Goal: Task Accomplishment & Management: Manage account settings

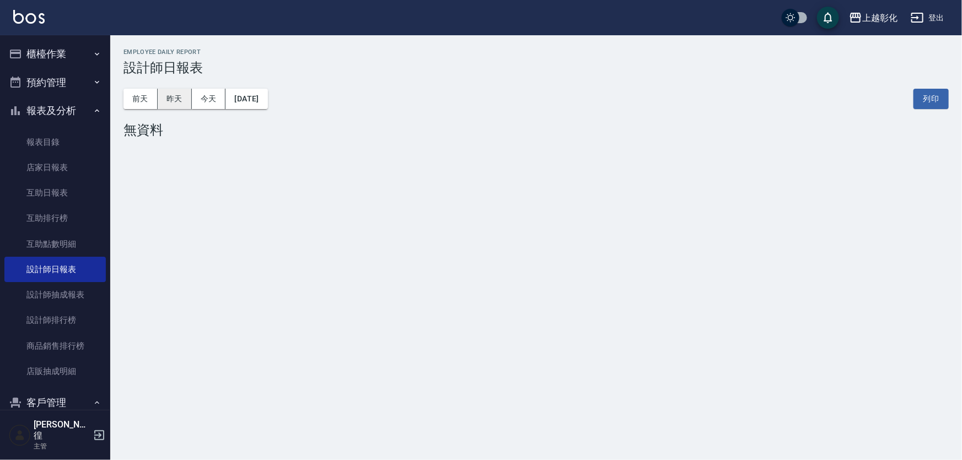
click at [176, 99] on button "昨天" at bounding box center [175, 99] width 34 height 20
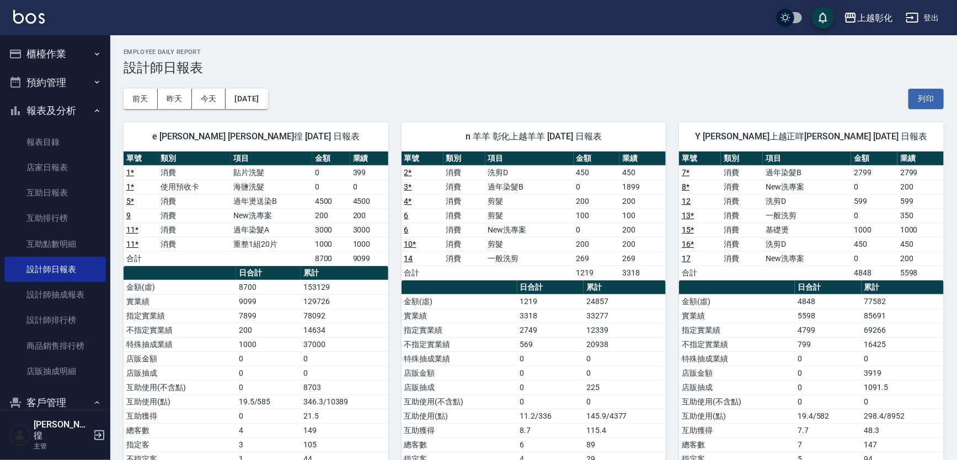
click at [57, 111] on button "報表及分析" at bounding box center [54, 110] width 101 height 29
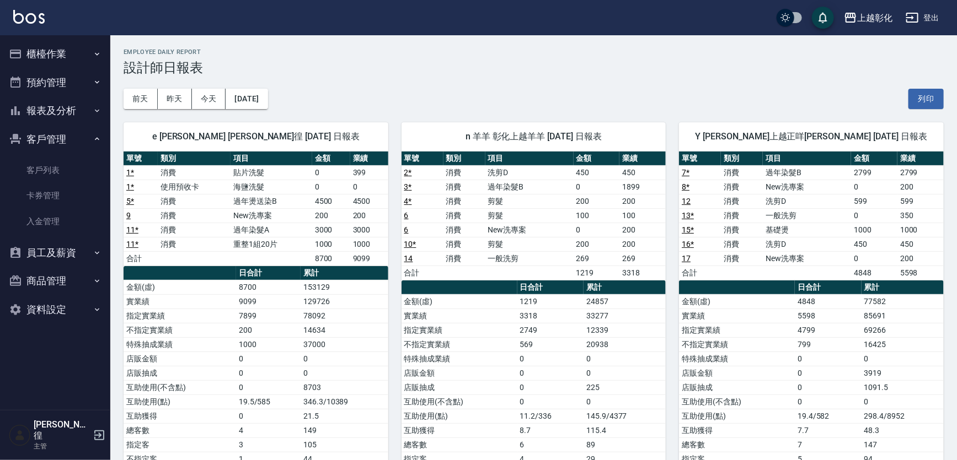
click at [66, 56] on button "櫃檯作業" at bounding box center [54, 54] width 101 height 29
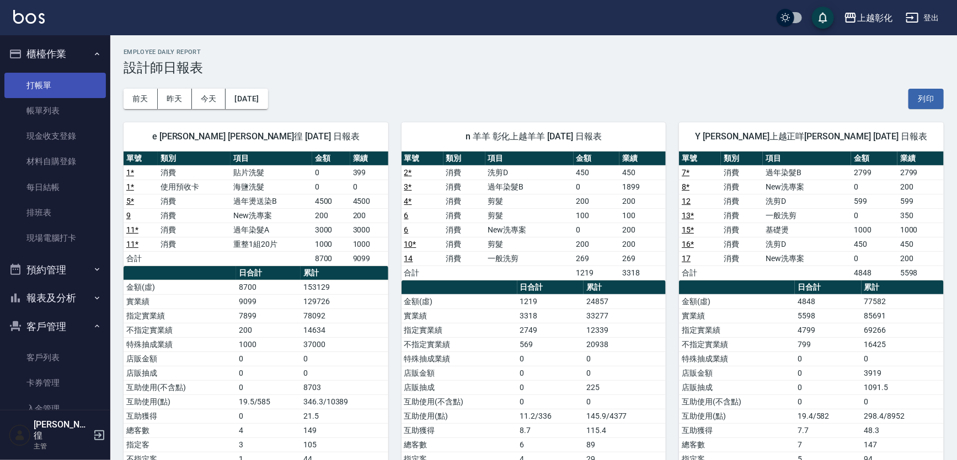
click at [68, 79] on link "打帳單" at bounding box center [54, 85] width 101 height 25
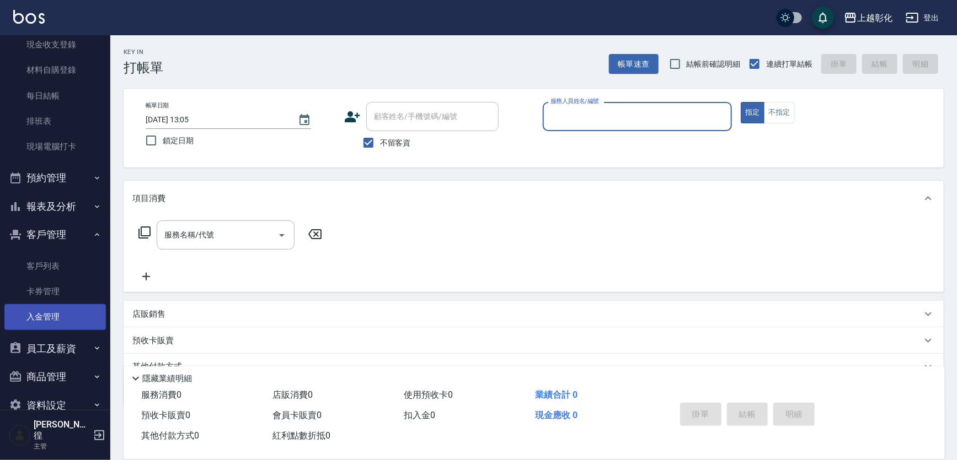
scroll to position [100, 0]
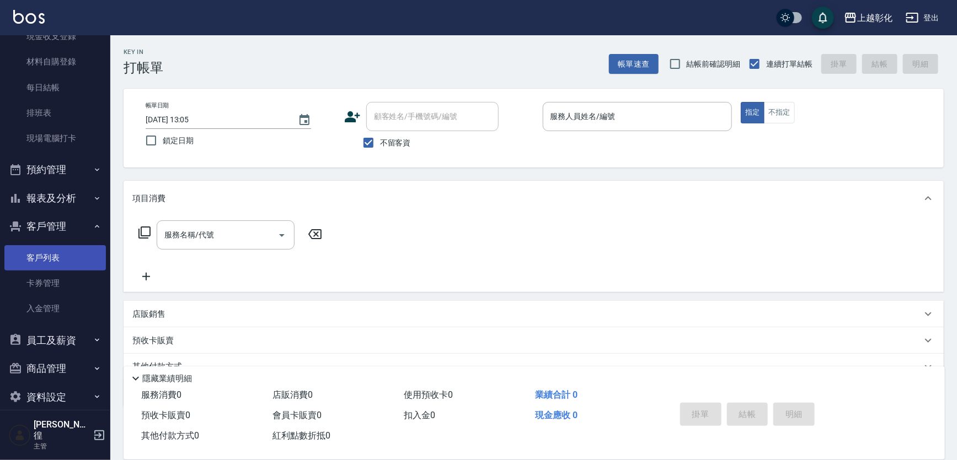
click at [70, 260] on link "客戶列表" at bounding box center [54, 257] width 101 height 25
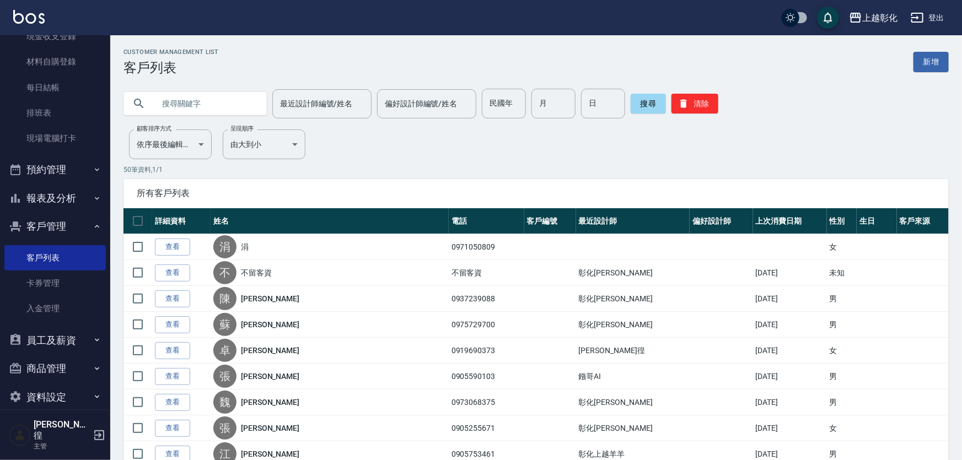
click at [169, 104] on input "text" at bounding box center [206, 104] width 104 height 30
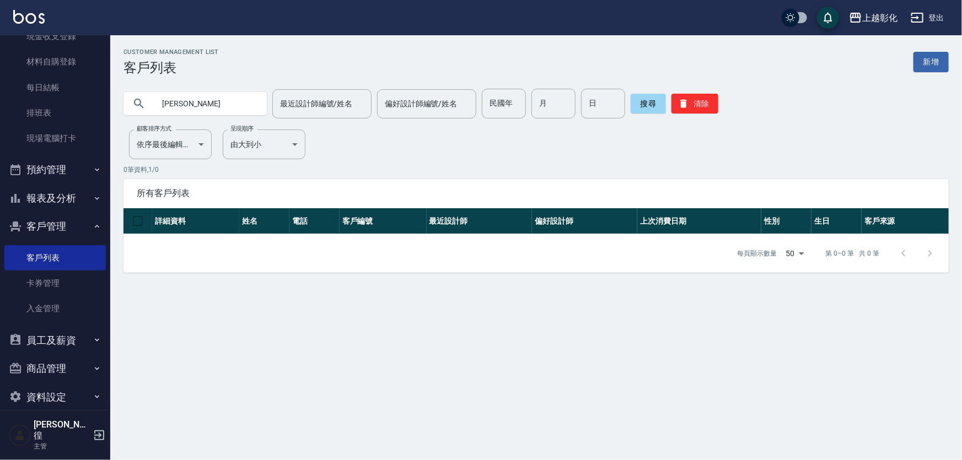
type input "[PERSON_NAME]"
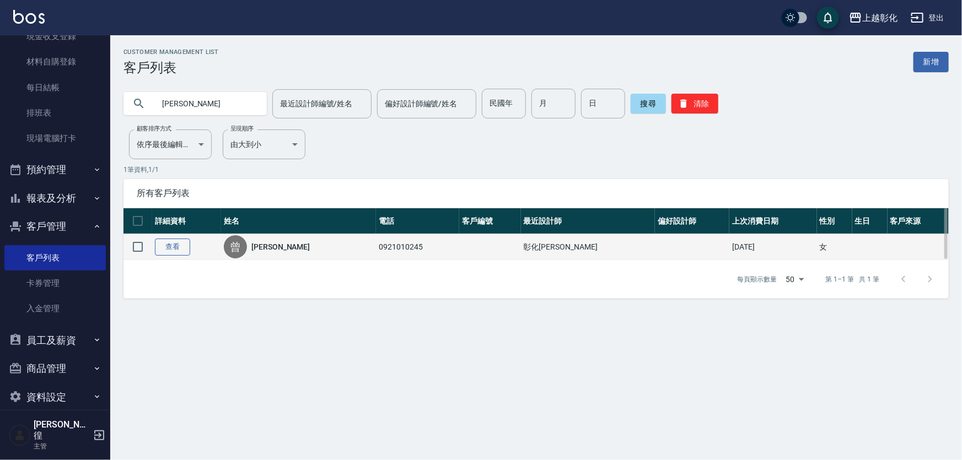
click at [176, 250] on link "查看" at bounding box center [172, 247] width 35 height 17
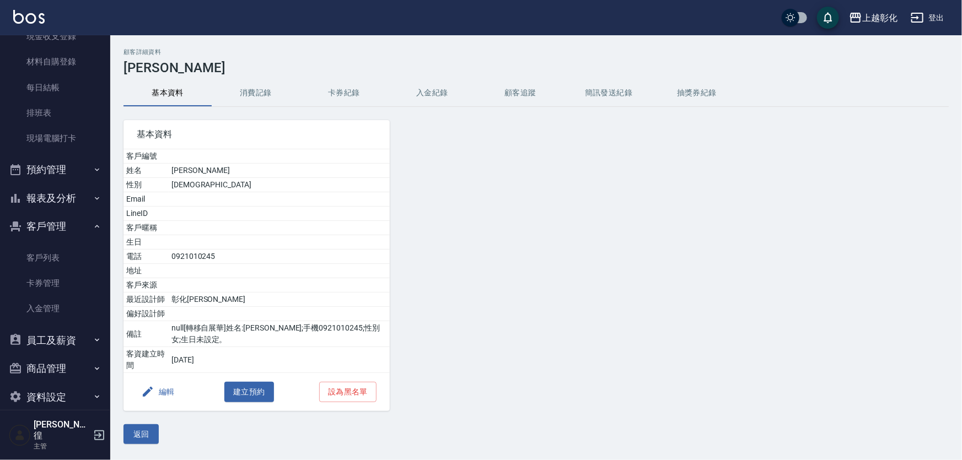
click at [248, 95] on button "消費記錄" at bounding box center [256, 93] width 88 height 26
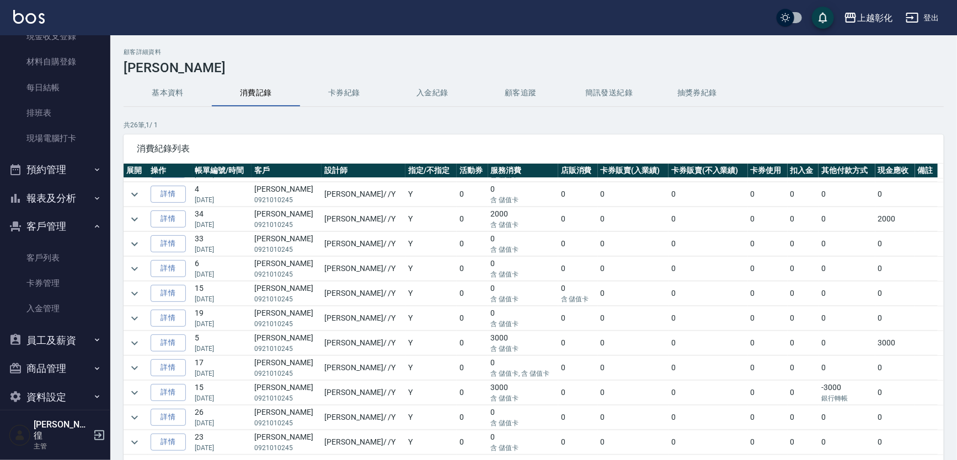
scroll to position [100, 0]
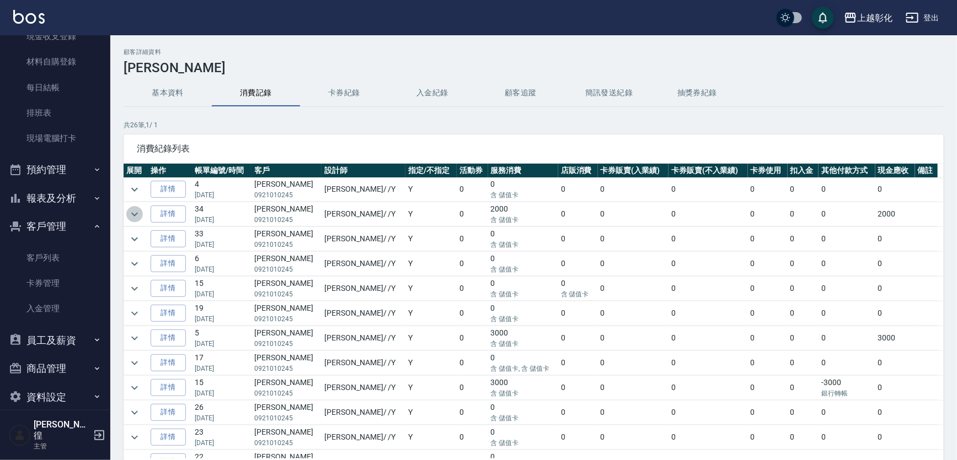
click at [136, 213] on icon "expand row" at bounding box center [134, 214] width 7 height 4
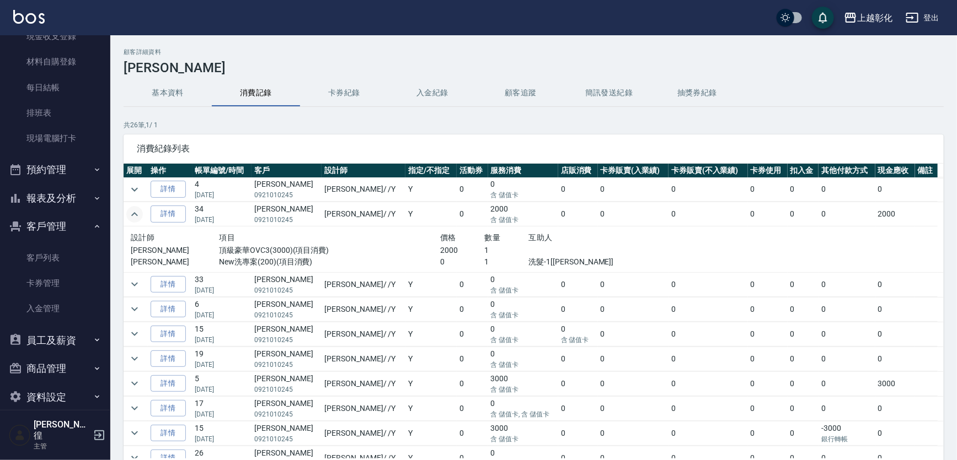
click at [136, 213] on icon "expand row" at bounding box center [134, 214] width 7 height 4
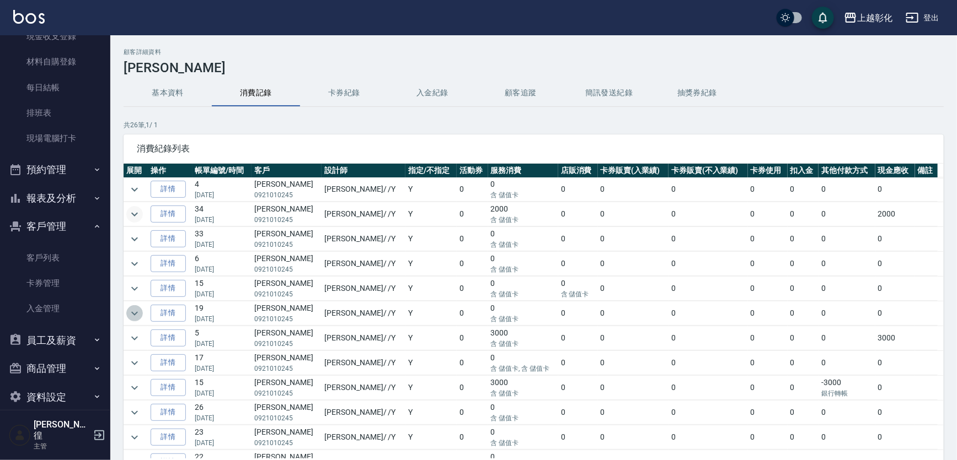
click at [131, 307] on icon "expand row" at bounding box center [134, 313] width 13 height 13
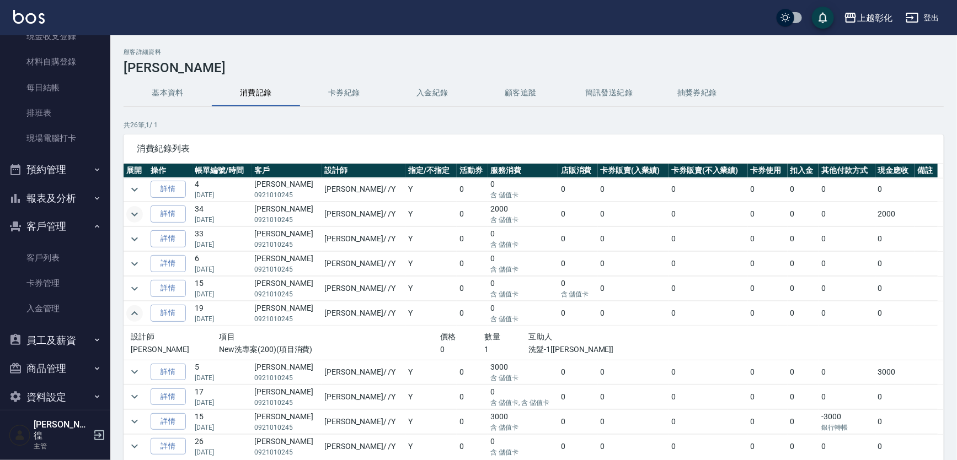
click at [131, 307] on icon "expand row" at bounding box center [134, 313] width 13 height 13
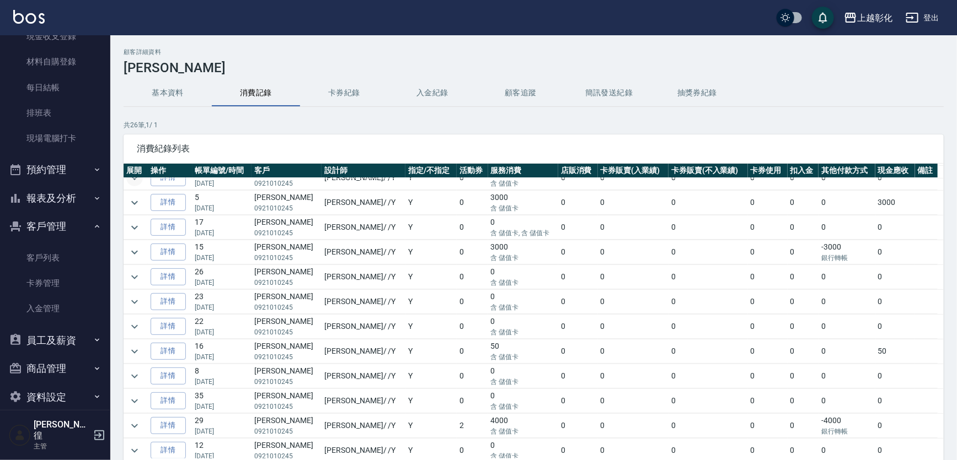
scroll to position [250, 0]
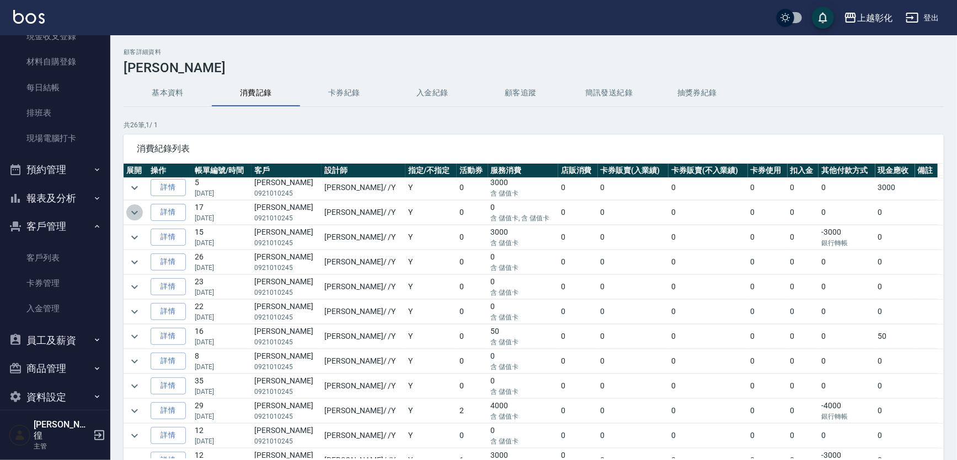
click at [133, 207] on icon "expand row" at bounding box center [134, 212] width 13 height 13
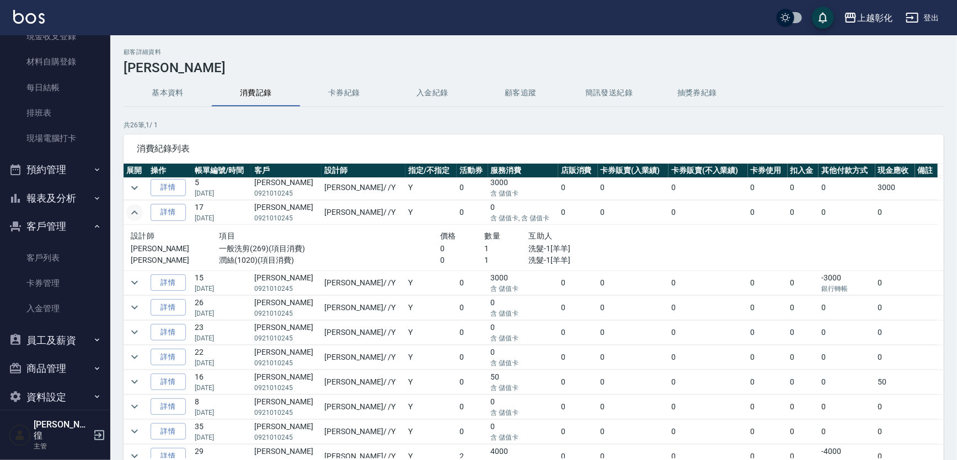
click at [134, 207] on icon "expand row" at bounding box center [134, 212] width 13 height 13
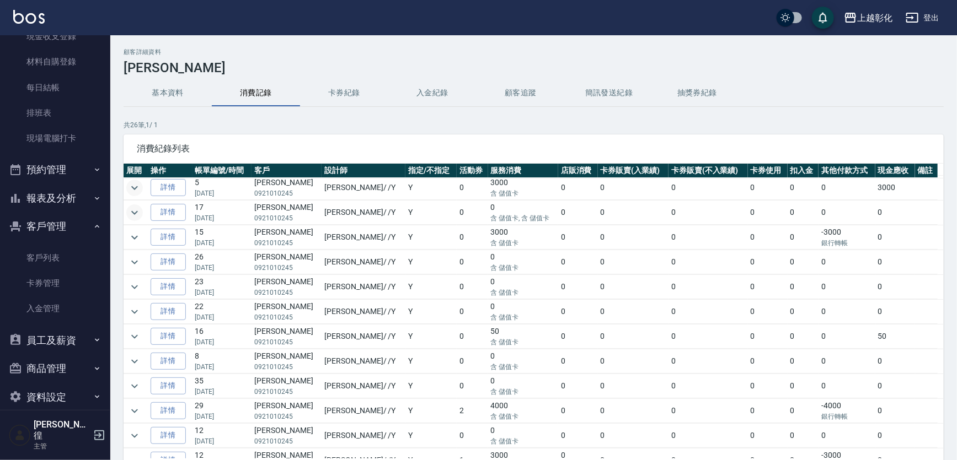
click at [133, 187] on icon "expand row" at bounding box center [134, 187] width 13 height 13
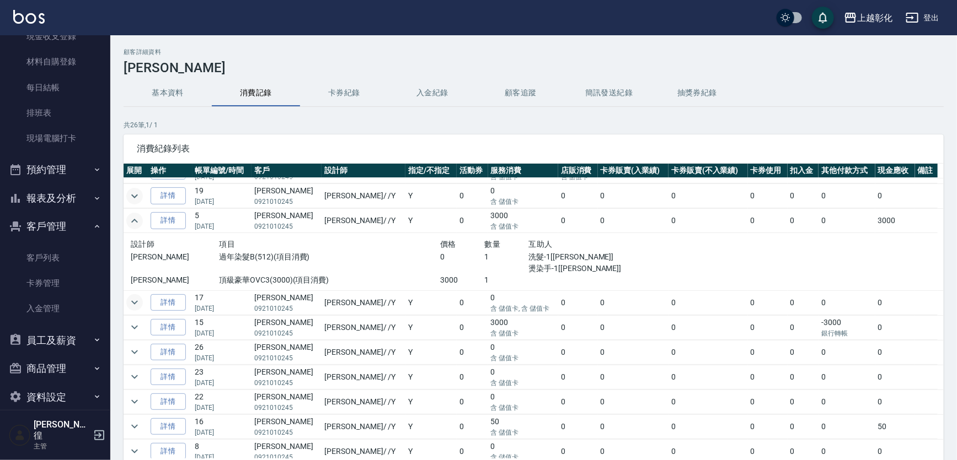
scroll to position [200, 0]
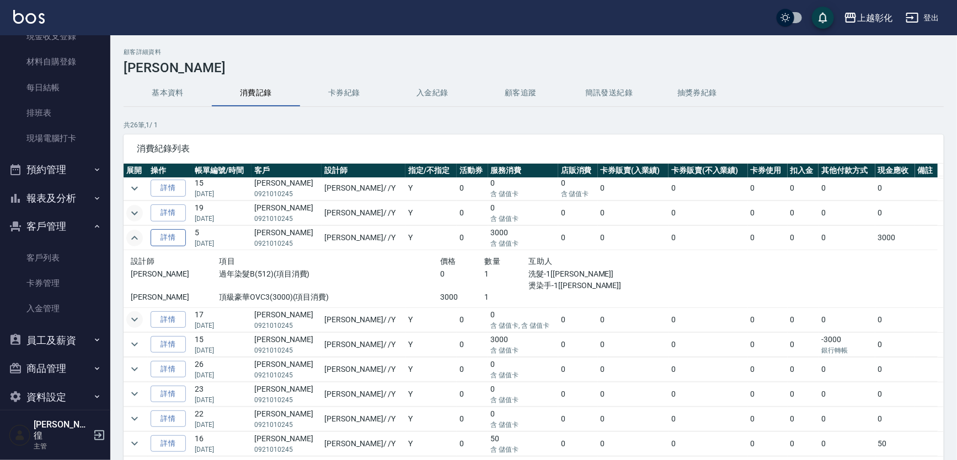
click at [180, 233] on link "詳情" at bounding box center [168, 237] width 35 height 17
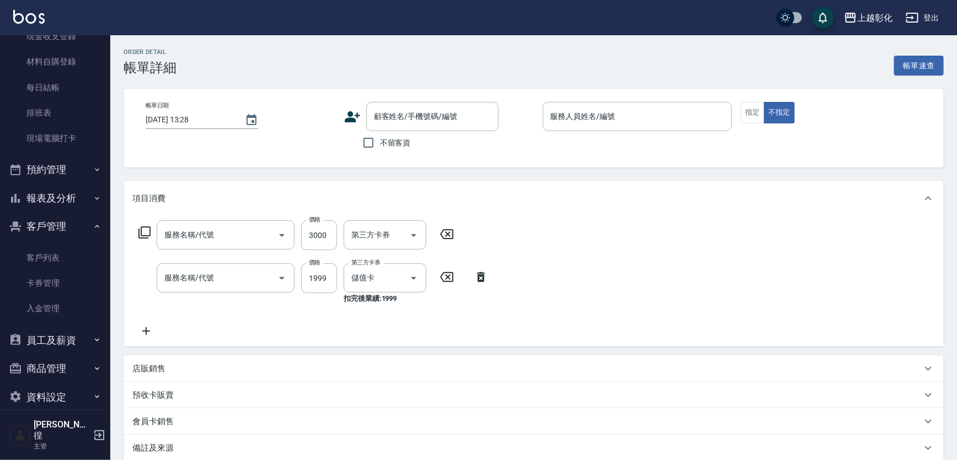
type input "[DATE] 16:16"
type input "[PERSON_NAME]-Y"
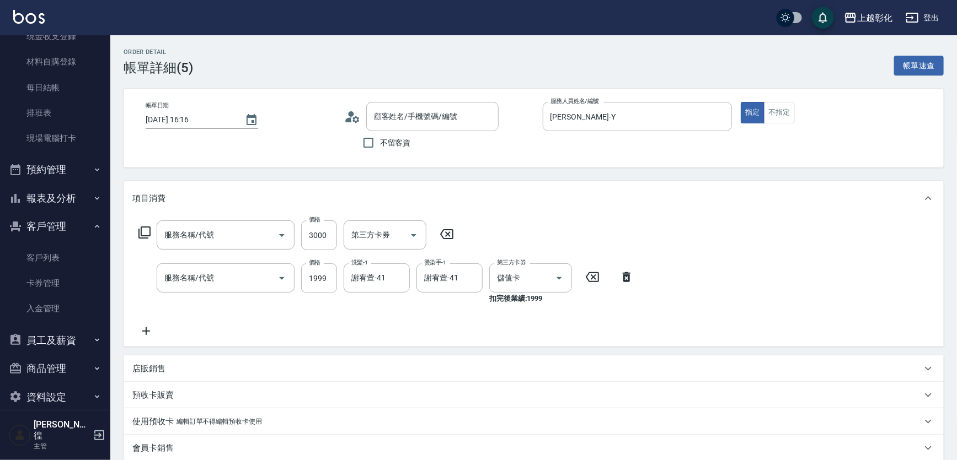
type input "頂級豪華OVC3(3000)"
type input "過年染髮B(512)"
type input "[PERSON_NAME]/0921010245/null"
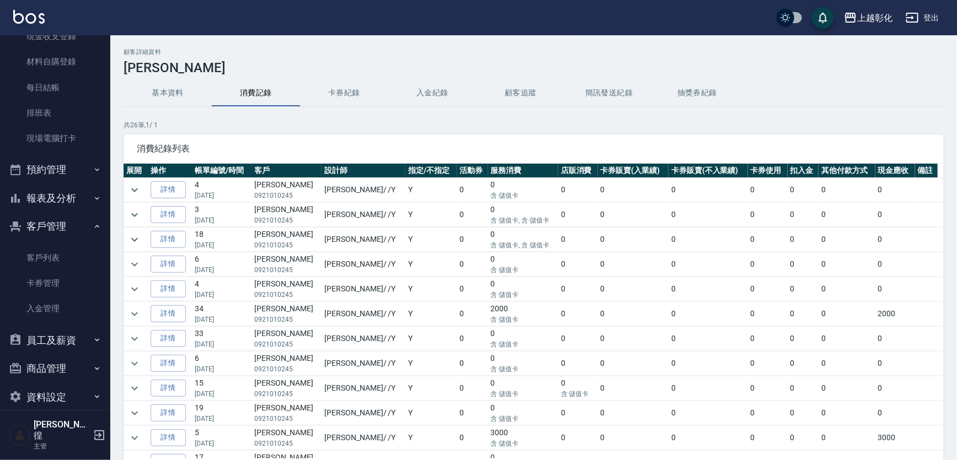
click at [346, 98] on button "卡券紀錄" at bounding box center [344, 93] width 88 height 26
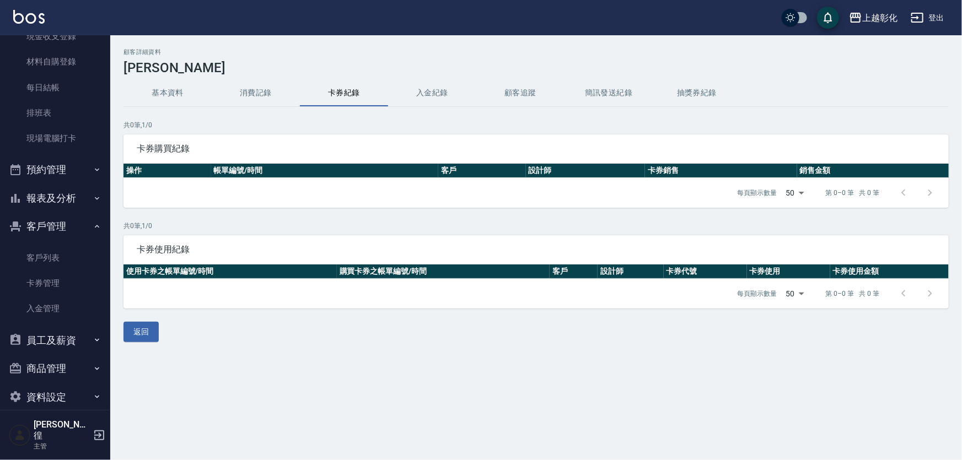
click at [441, 94] on button "入金紀錄" at bounding box center [432, 93] width 88 height 26
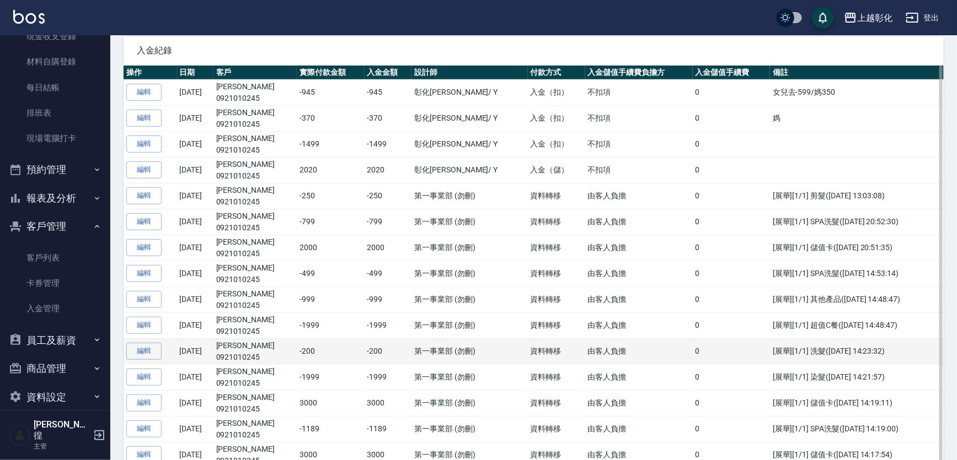
scroll to position [200, 0]
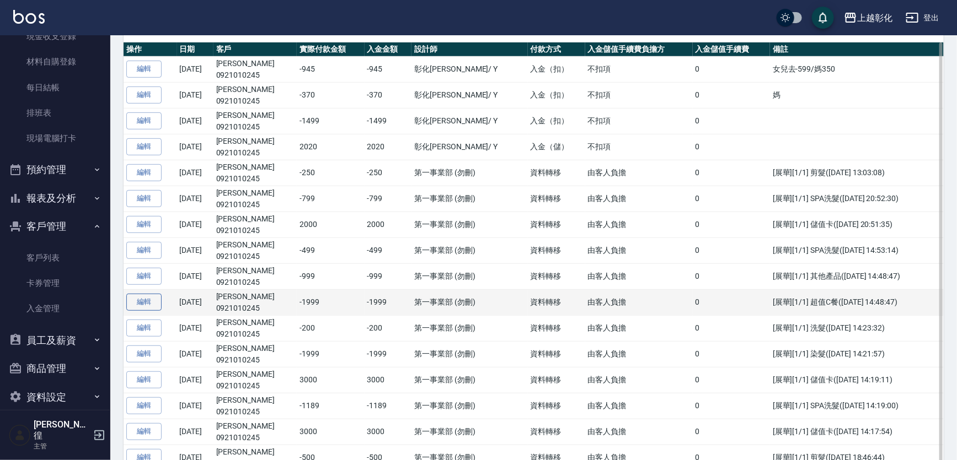
click at [141, 301] on link "編輯" at bounding box center [143, 302] width 35 height 17
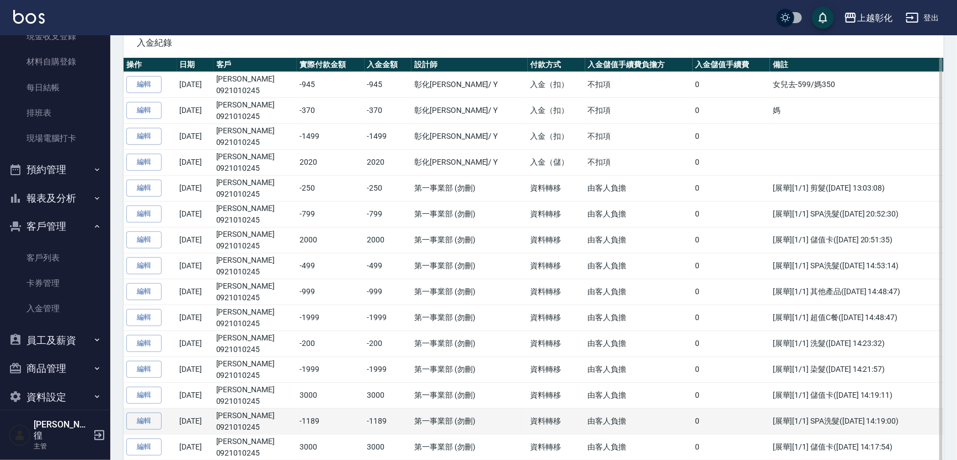
scroll to position [200, 0]
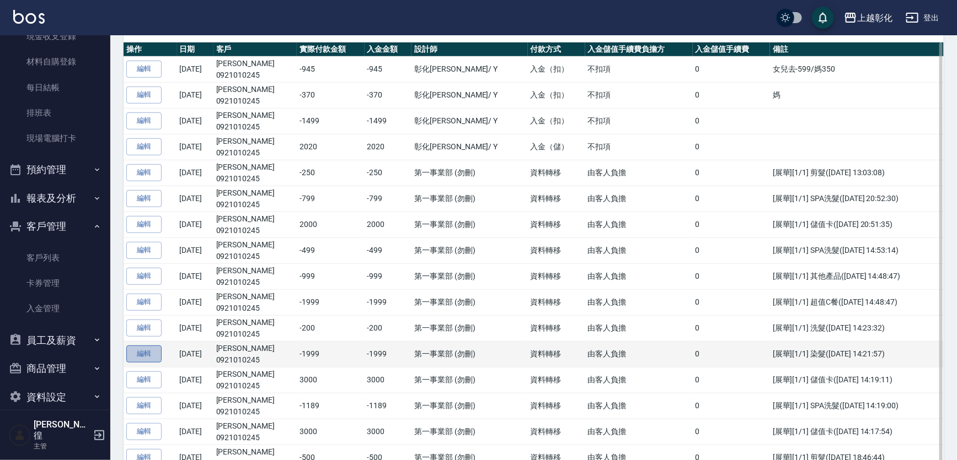
click at [138, 355] on link "編輯" at bounding box center [143, 354] width 35 height 17
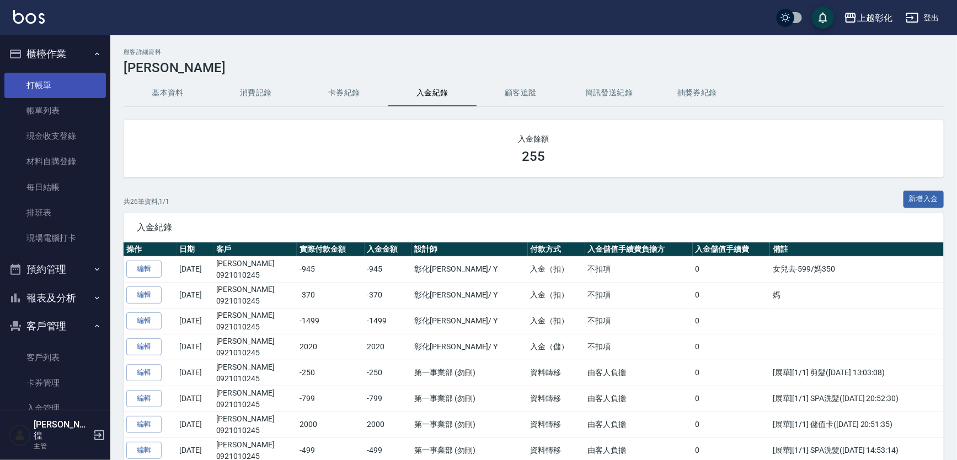
click at [23, 88] on link "打帳單" at bounding box center [54, 85] width 101 height 25
